Goal: Navigation & Orientation: Understand site structure

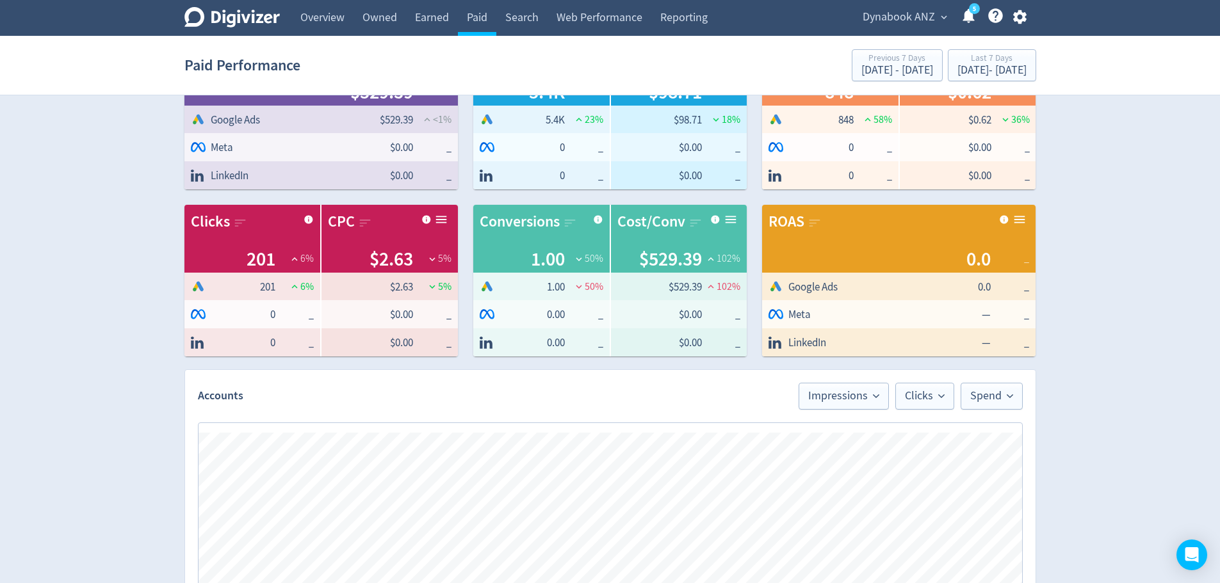
scroll to position [5, 0]
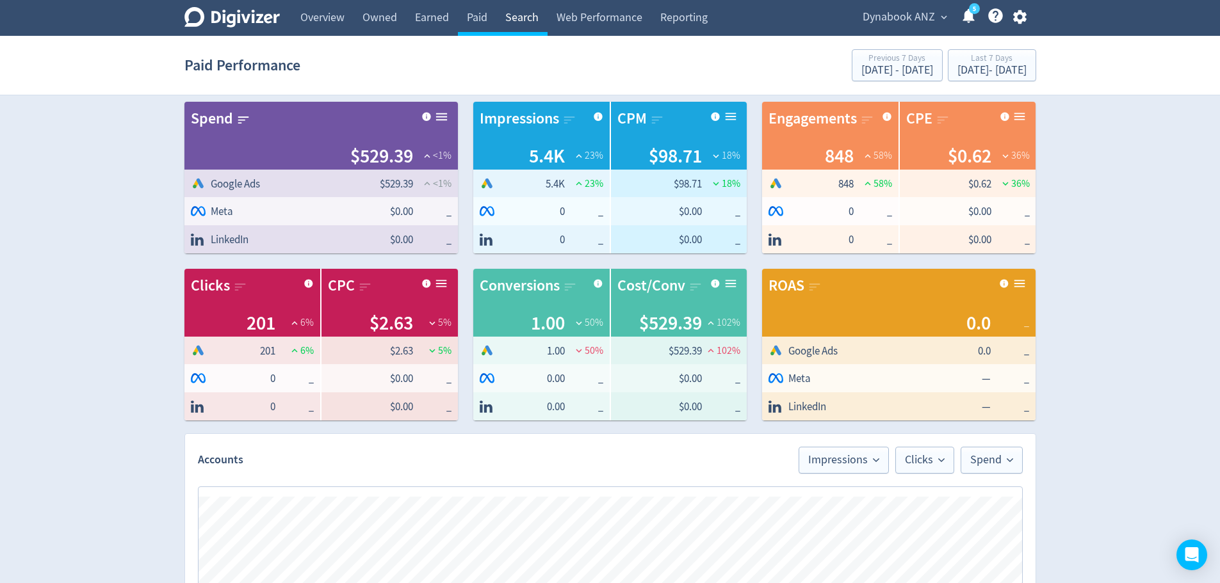
click at [522, 22] on link "Search" at bounding box center [521, 18] width 51 height 36
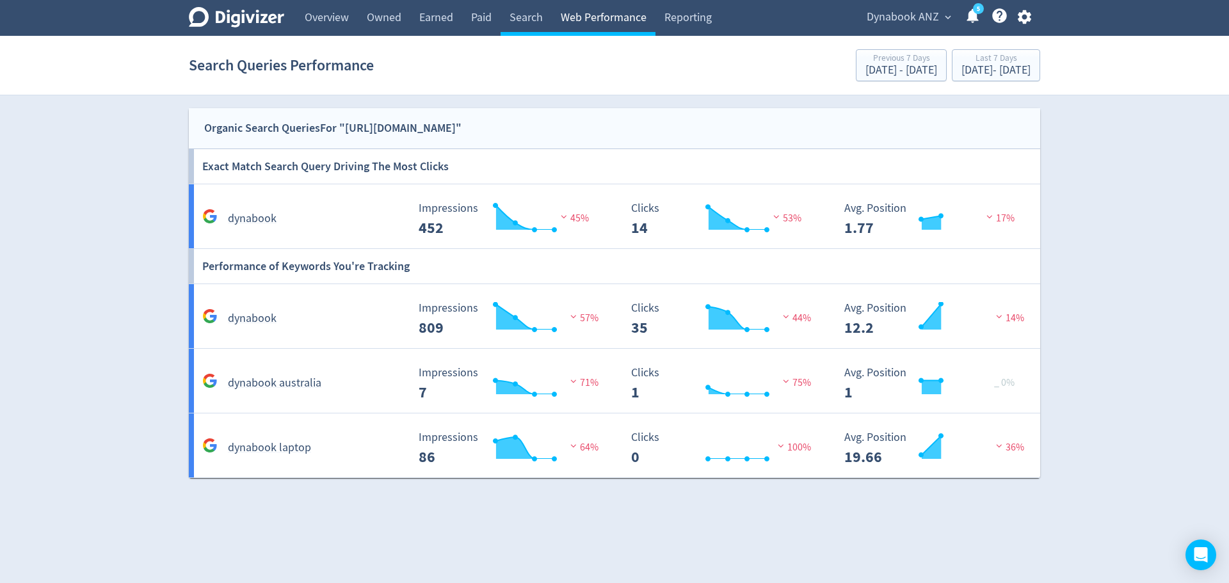
click at [588, 19] on link "Web Performance" at bounding box center [604, 18] width 104 height 36
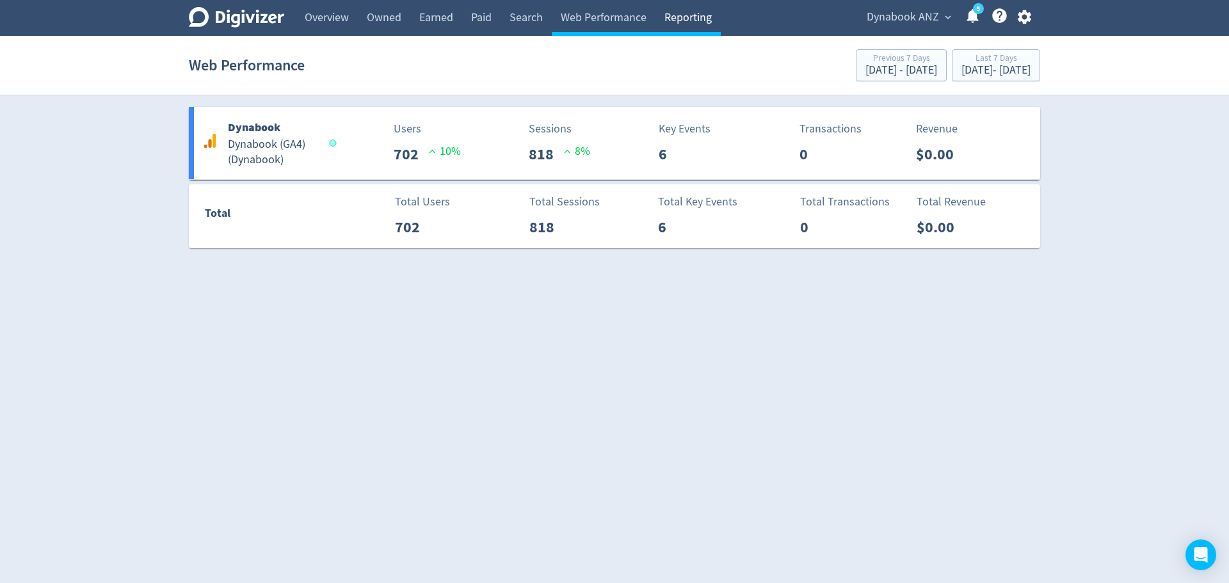
click at [679, 17] on link "Reporting" at bounding box center [688, 18] width 65 height 36
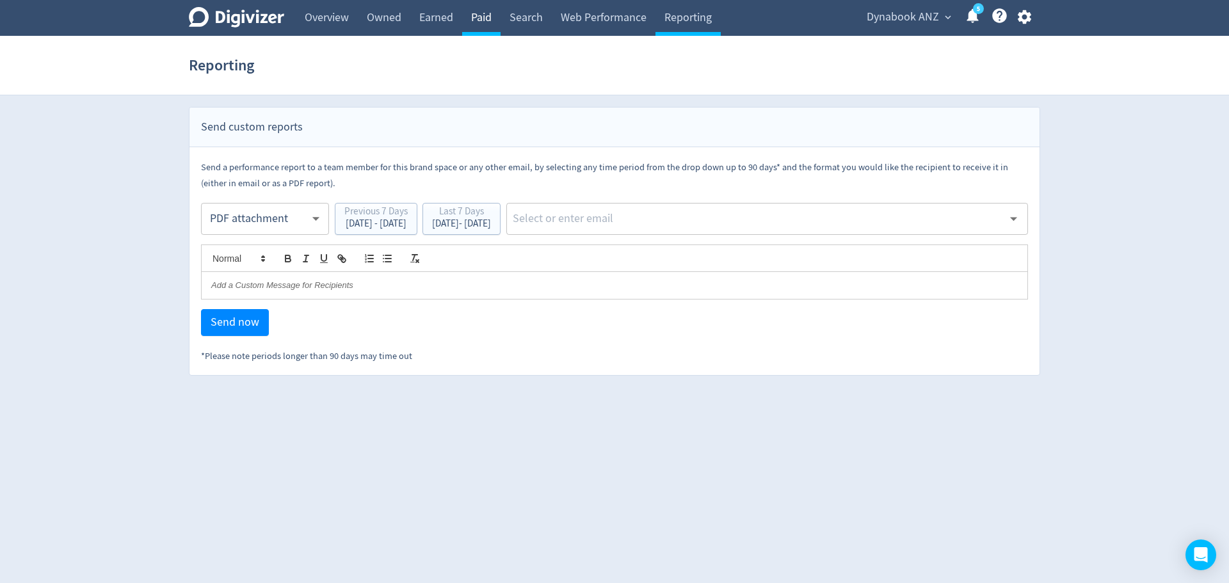
click at [490, 19] on link "Paid" at bounding box center [481, 18] width 38 height 36
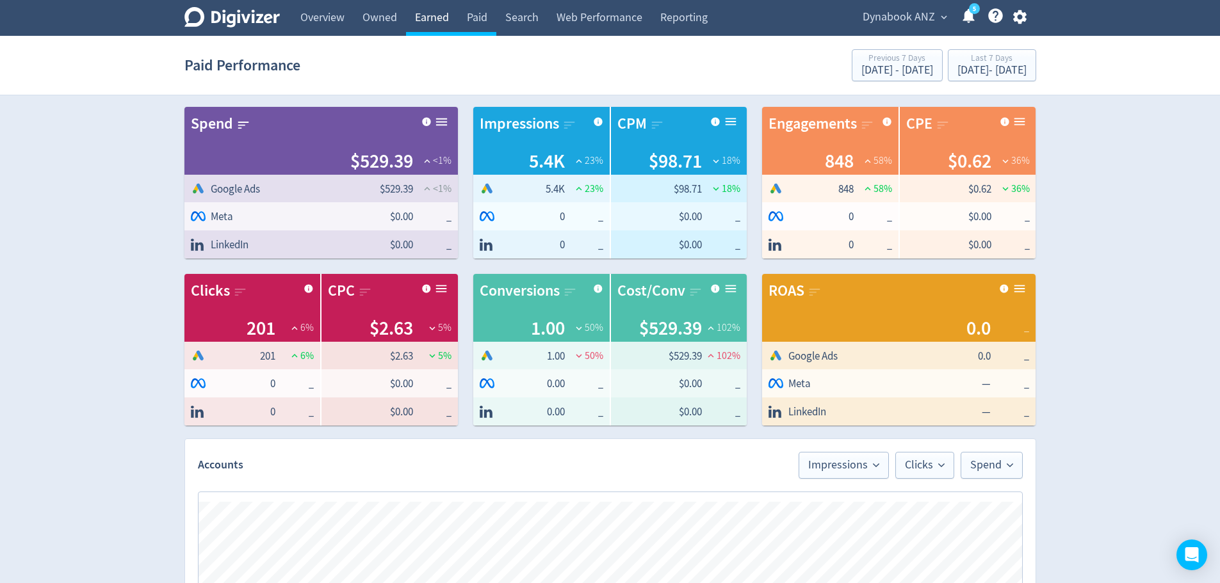
click at [446, 17] on link "Earned" at bounding box center [432, 18] width 52 height 36
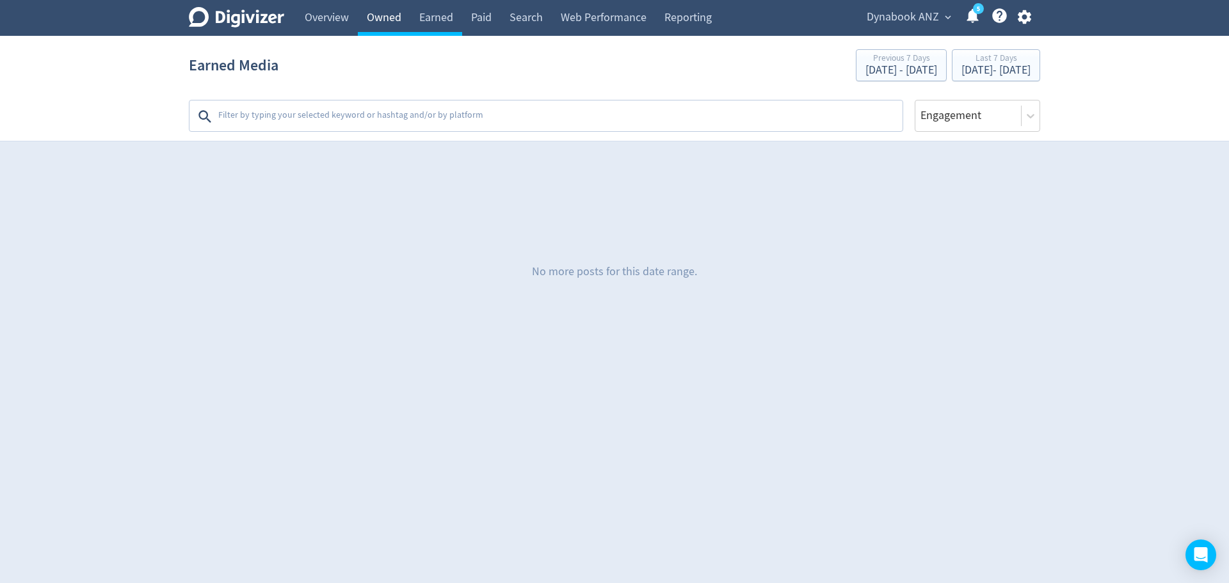
click at [382, 20] on link "Owned" at bounding box center [384, 18] width 53 height 36
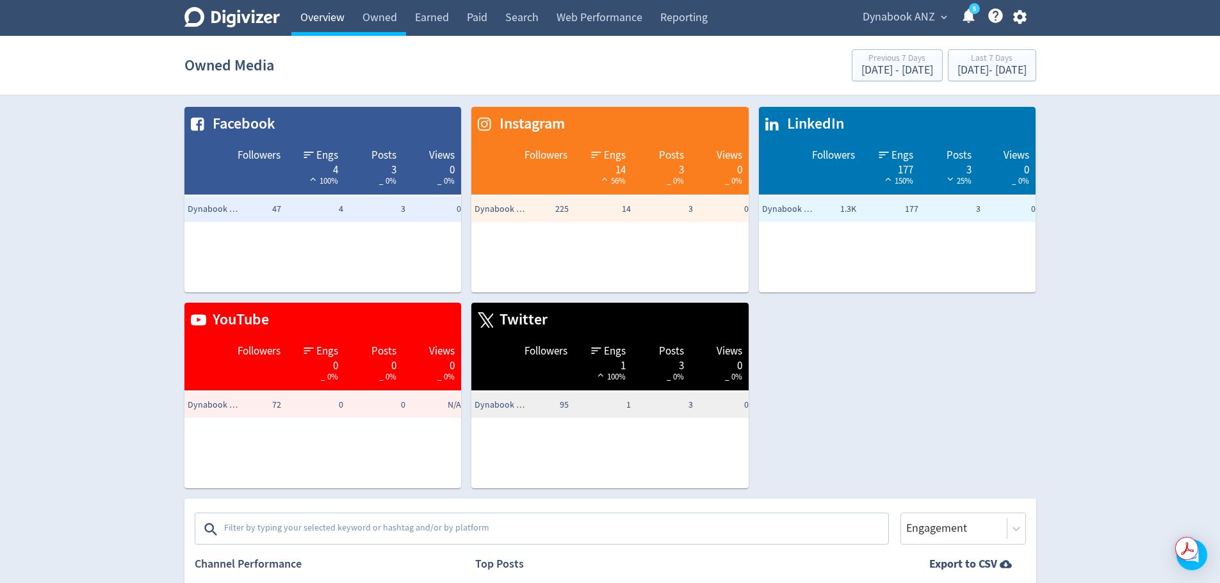
click at [314, 20] on link "Overview" at bounding box center [322, 18] width 62 height 36
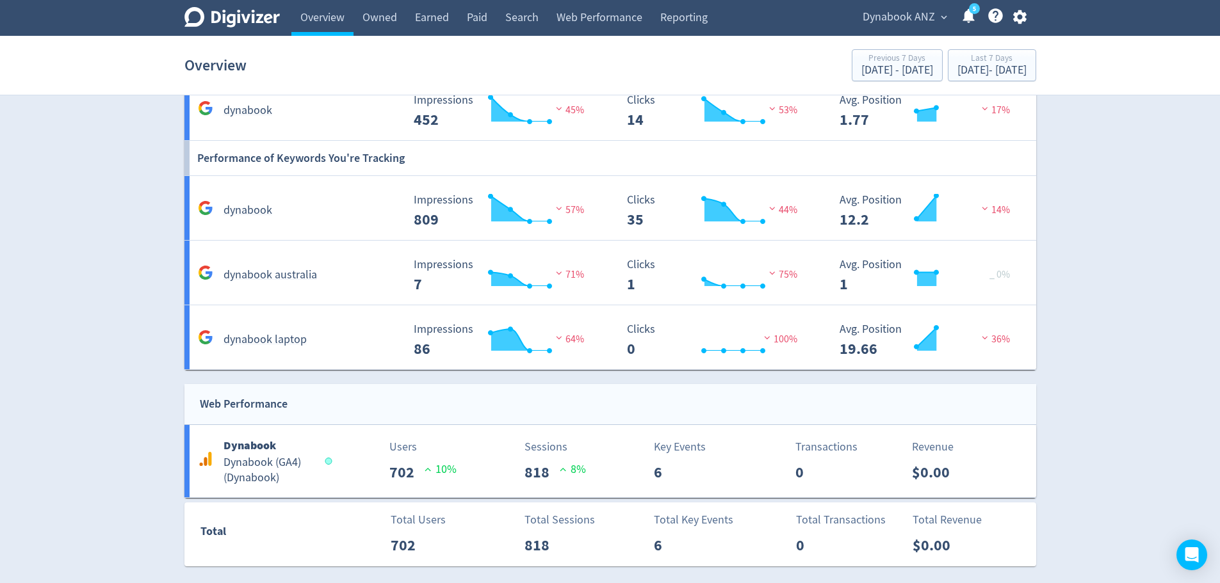
scroll to position [1010, 0]
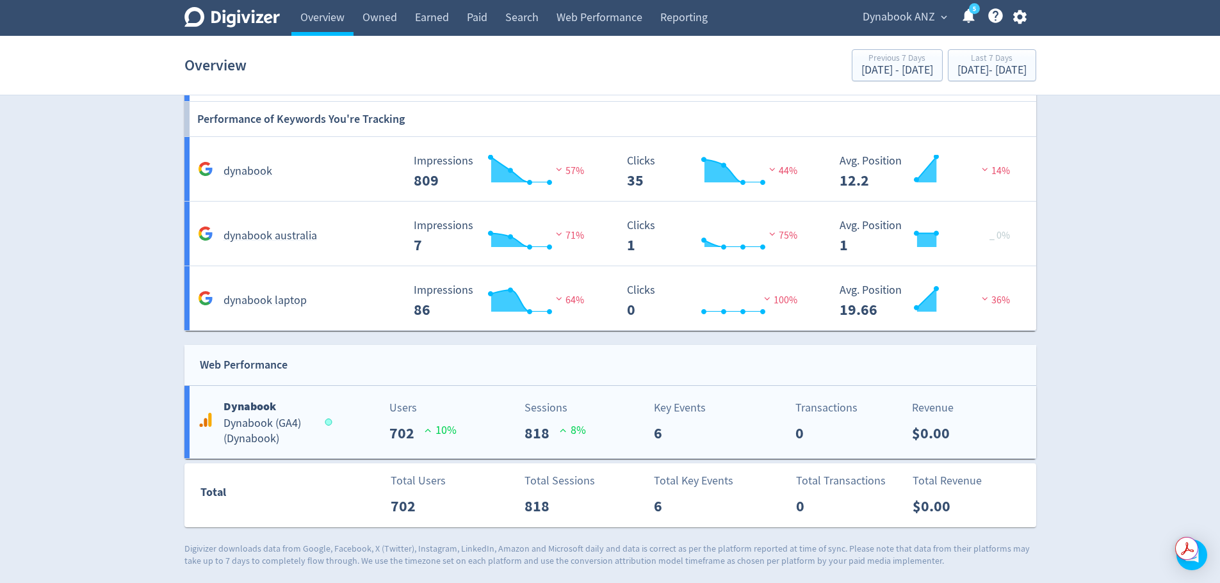
click at [265, 409] on b "Dynabook" at bounding box center [249, 406] width 53 height 15
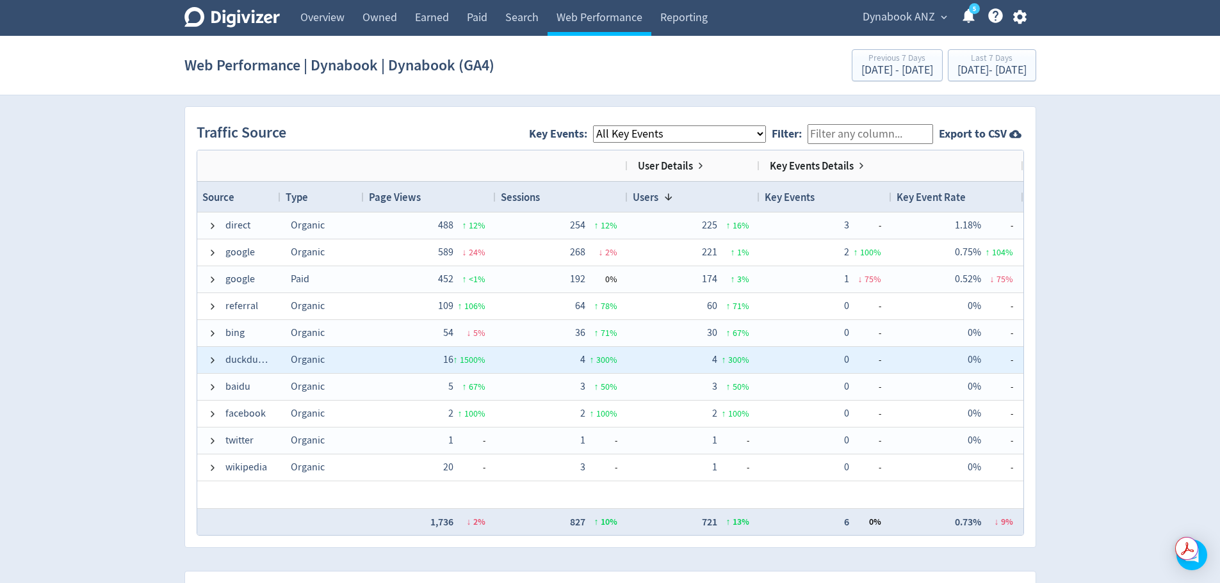
scroll to position [896, 0]
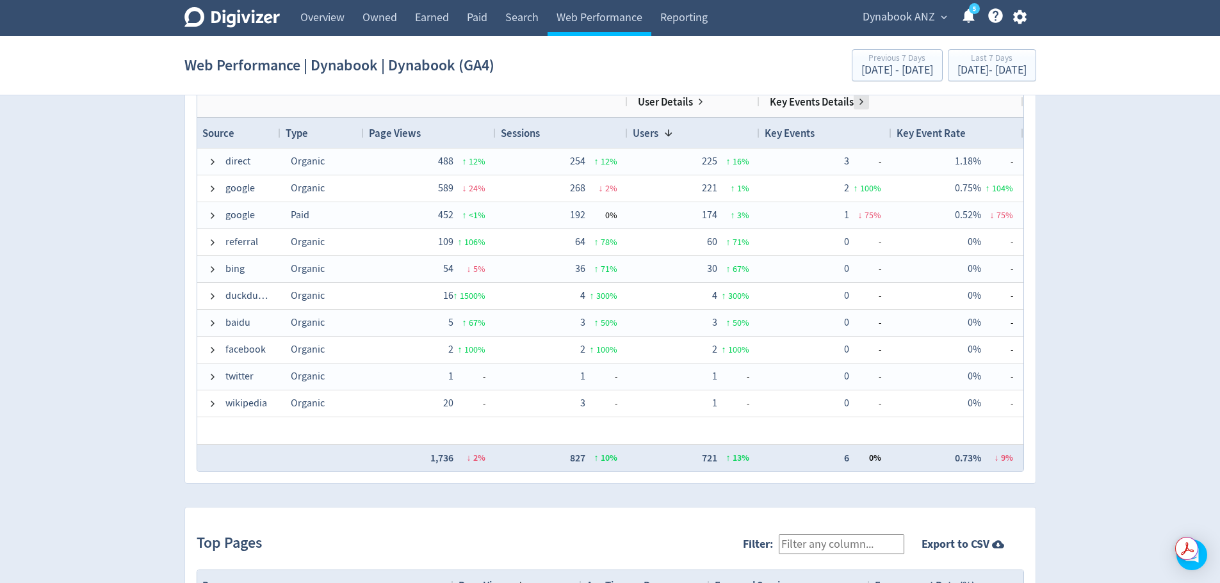
click at [861, 103] on span at bounding box center [861, 102] width 10 height 10
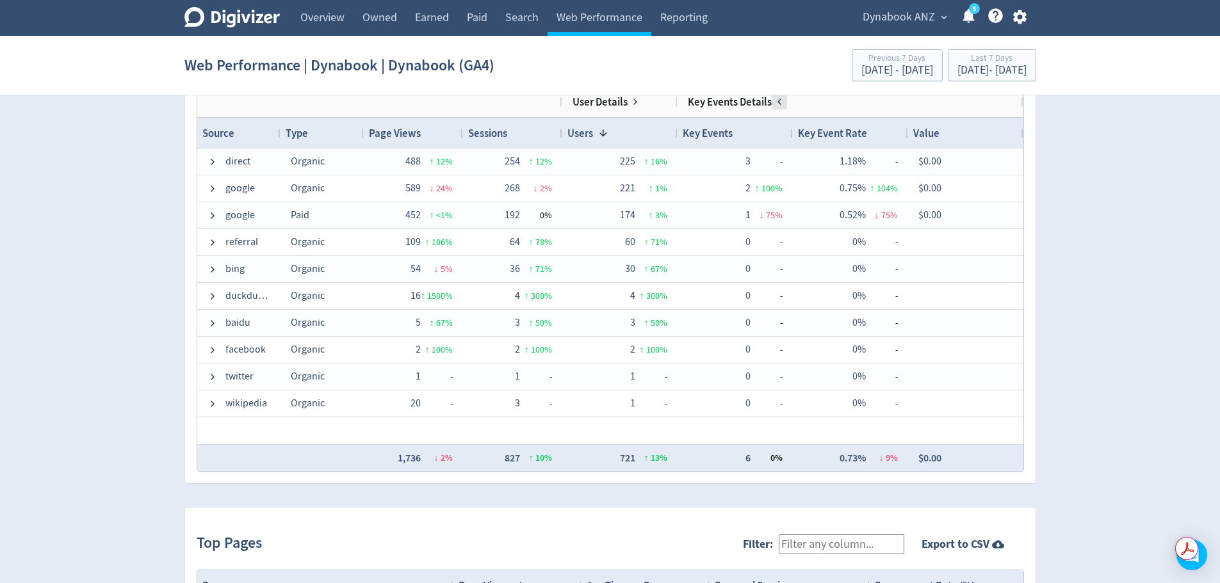
click at [778, 102] on span at bounding box center [779, 102] width 10 height 10
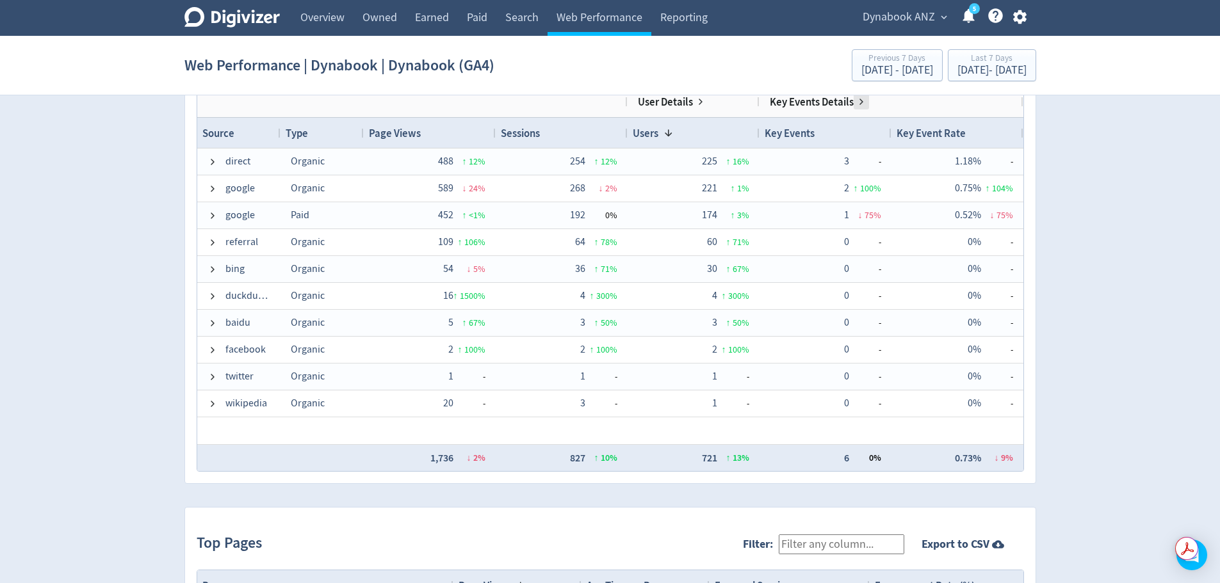
click at [856, 100] on span at bounding box center [861, 102] width 10 height 10
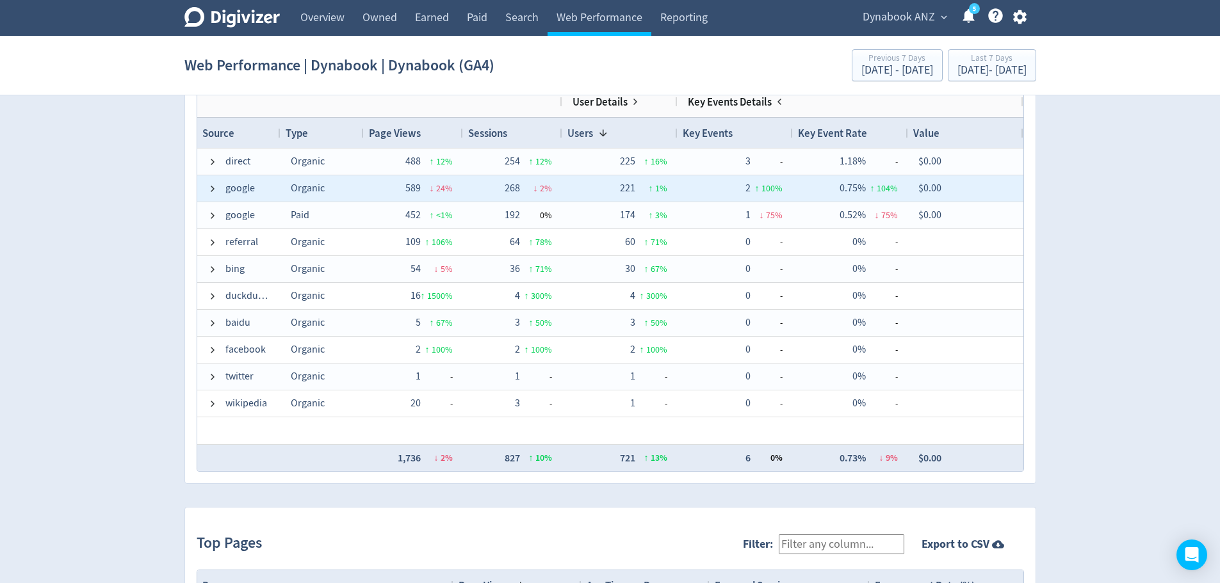
click at [766, 193] on span "100 %" at bounding box center [771, 188] width 21 height 12
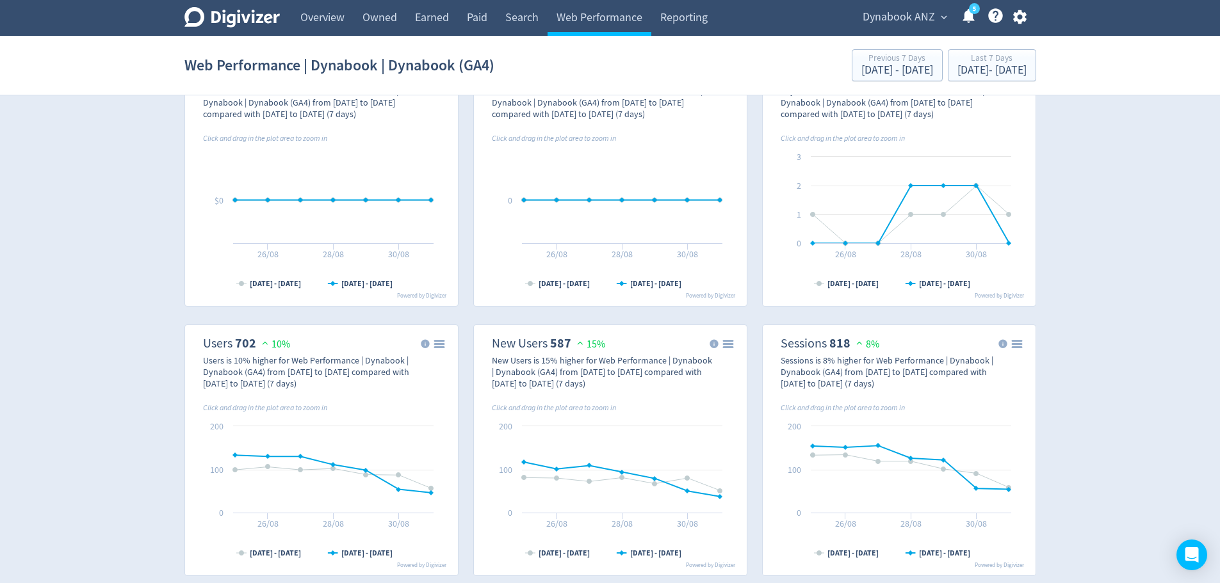
scroll to position [0, 0]
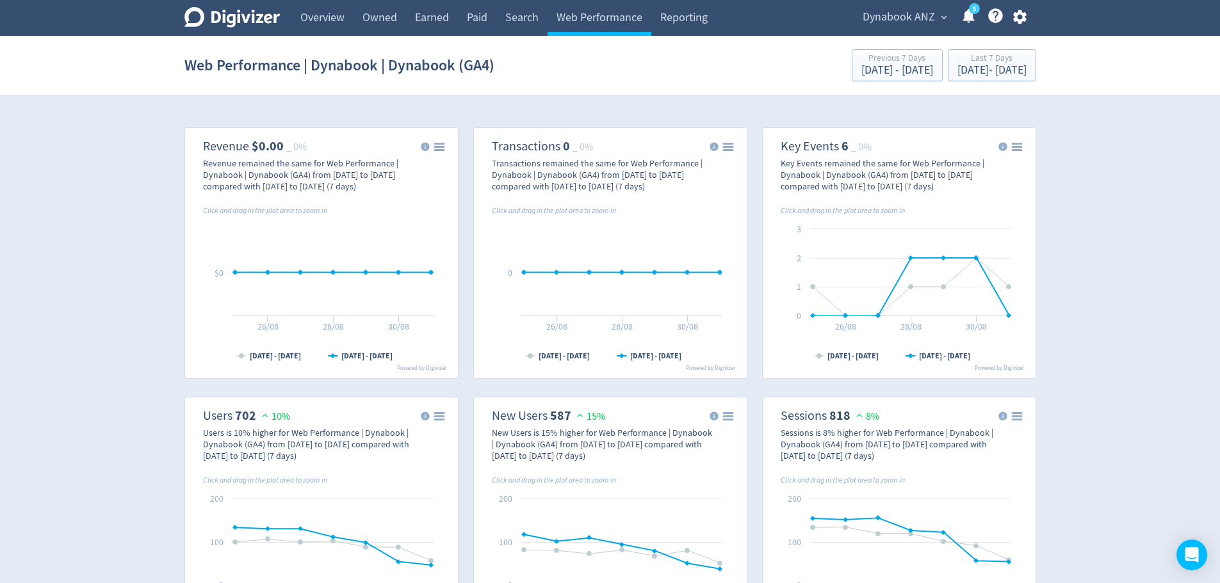
click at [248, 17] on icon at bounding box center [231, 17] width 95 height 20
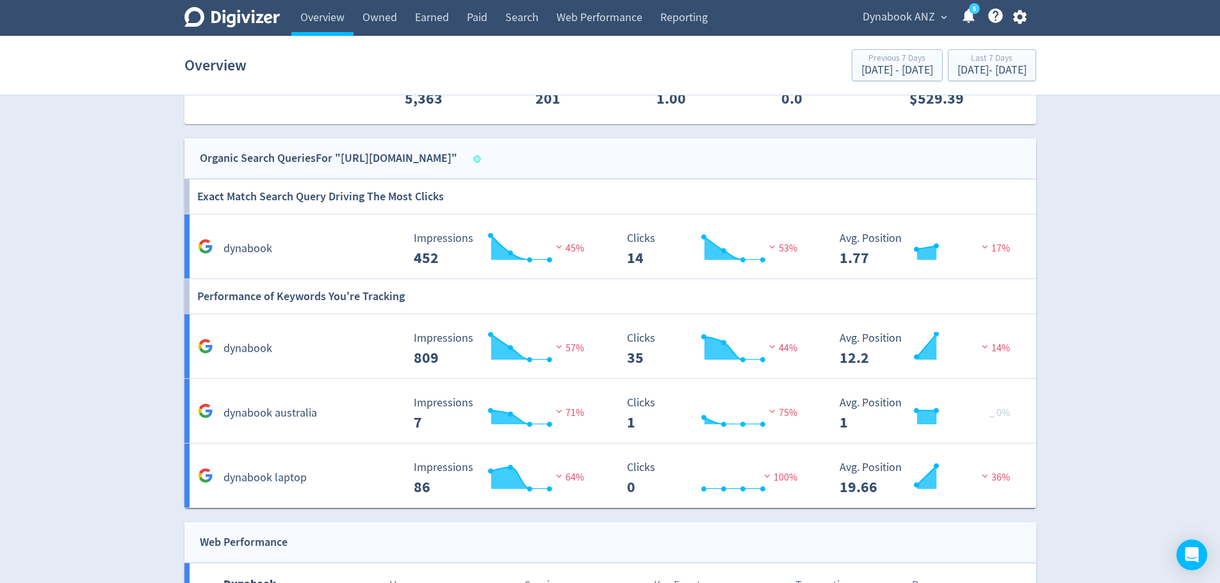
scroll to position [1010, 0]
